Goal: Browse casually: Explore the website without a specific task or goal

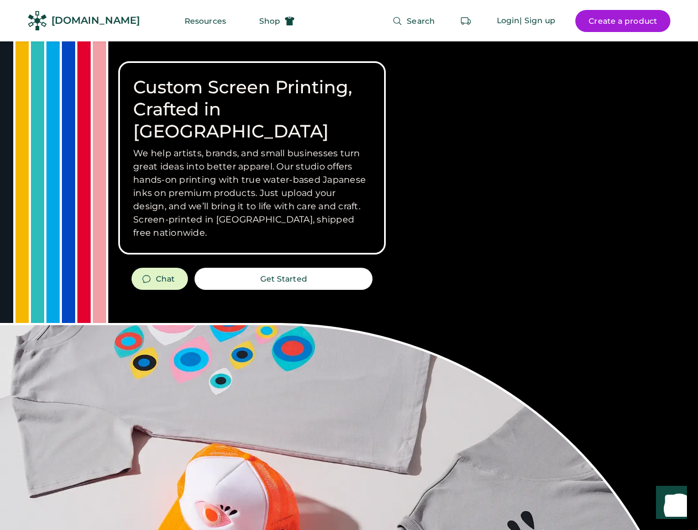
click at [349, 265] on div "Custom Screen Printing, Crafted in [GEOGRAPHIC_DATA] We help artists, brands, a…" at bounding box center [349, 392] width 698 height 702
click at [349, 286] on div "Custom Screen Printing, Crafted in [GEOGRAPHIC_DATA] We help artists, brands, a…" at bounding box center [349, 392] width 698 height 702
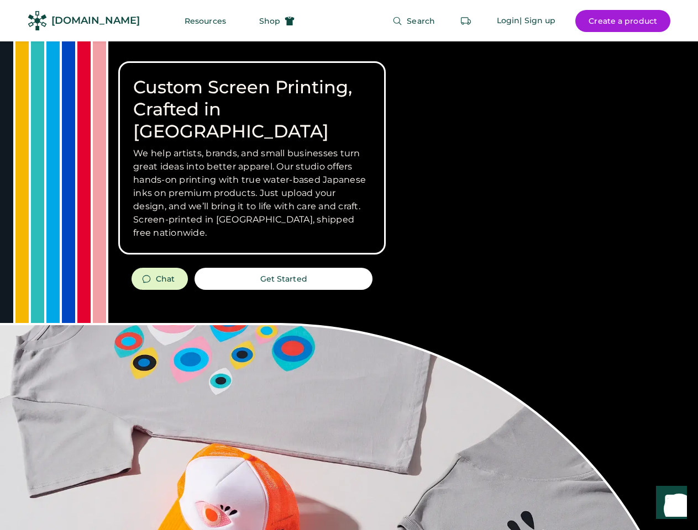
click at [349, 286] on div "Custom Screen Printing, Crafted in [GEOGRAPHIC_DATA] We help artists, brands, a…" at bounding box center [349, 392] width 698 height 702
click at [252, 158] on h3 "We help artists, brands, and small businesses turn great ideas into better appa…" at bounding box center [252, 193] width 238 height 93
click at [252, 147] on h3 "We help artists, brands, and small businesses turn great ideas into better appa…" at bounding box center [252, 193] width 238 height 93
click at [252, 98] on h1 "Custom Screen Printing, Crafted in [GEOGRAPHIC_DATA]" at bounding box center [252, 109] width 238 height 66
